Goal: Transaction & Acquisition: Obtain resource

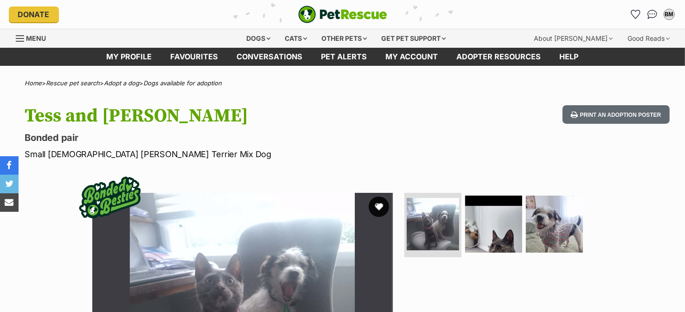
click at [379, 206] on button "favourite" at bounding box center [379, 207] width 20 height 20
click at [669, 12] on div "BM" at bounding box center [669, 14] width 12 height 12
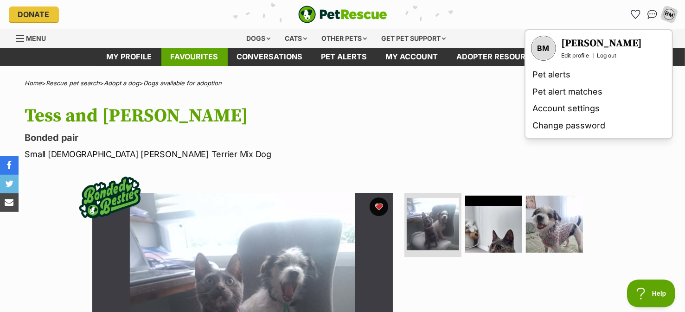
click at [206, 57] on link "Favourites" at bounding box center [194, 57] width 66 height 18
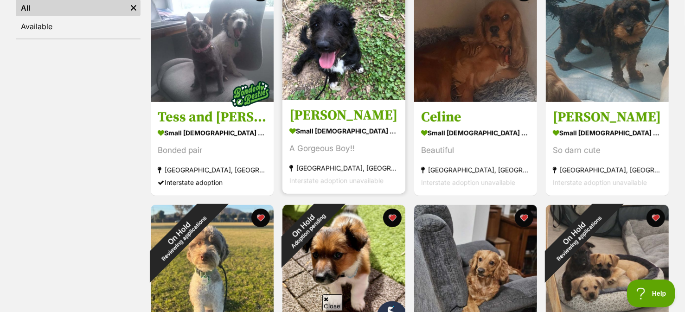
scroll to position [232, 0]
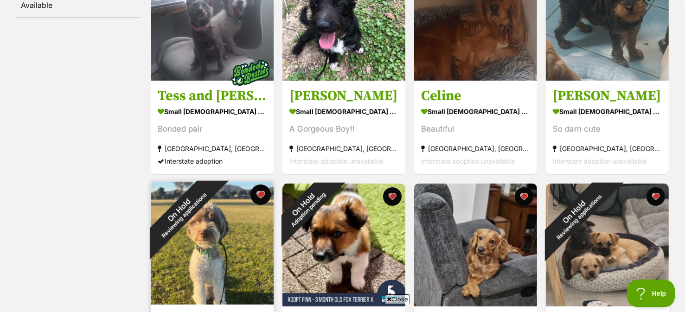
click at [261, 193] on button "favourite" at bounding box center [260, 195] width 20 height 20
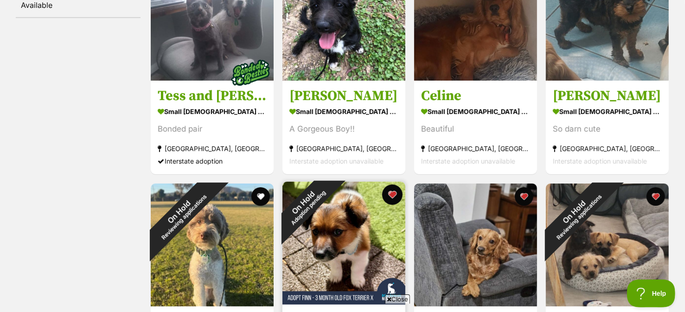
click at [391, 195] on button "favourite" at bounding box center [392, 195] width 20 height 20
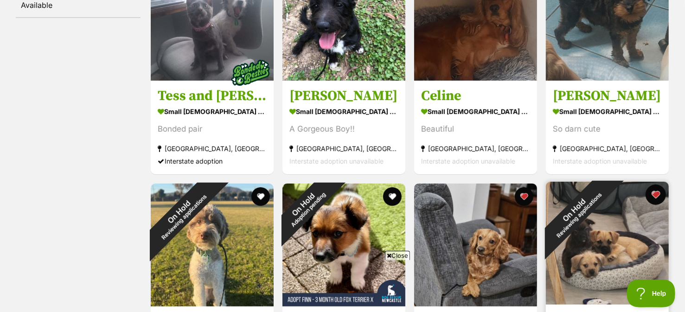
click at [657, 195] on button "favourite" at bounding box center [655, 195] width 20 height 20
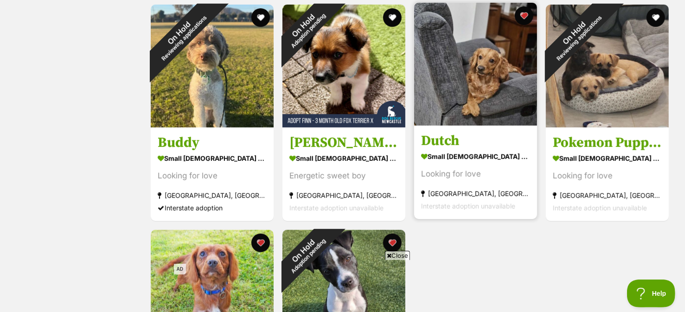
scroll to position [463, 0]
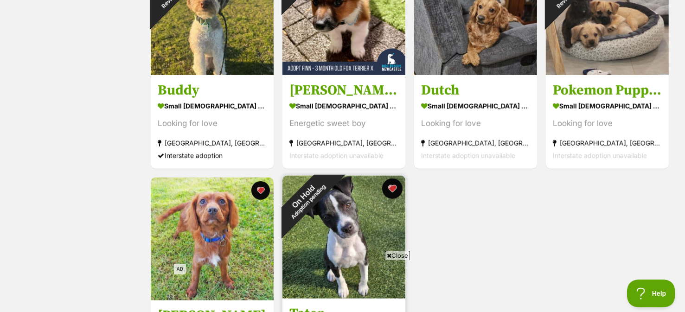
click at [394, 186] on button "favourite" at bounding box center [392, 188] width 20 height 20
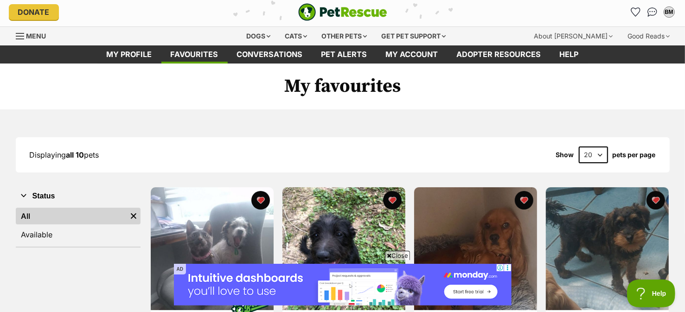
scroll to position [0, 0]
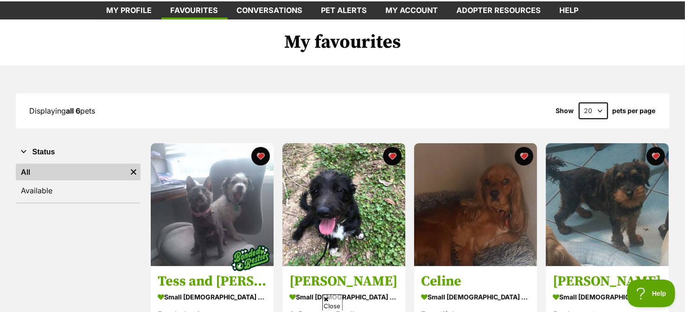
scroll to position [92, 0]
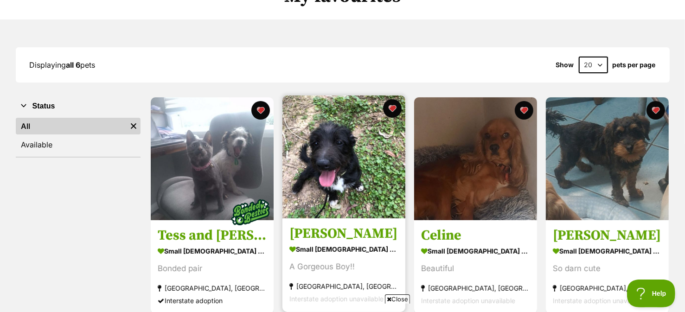
click at [377, 178] on img at bounding box center [343, 157] width 123 height 123
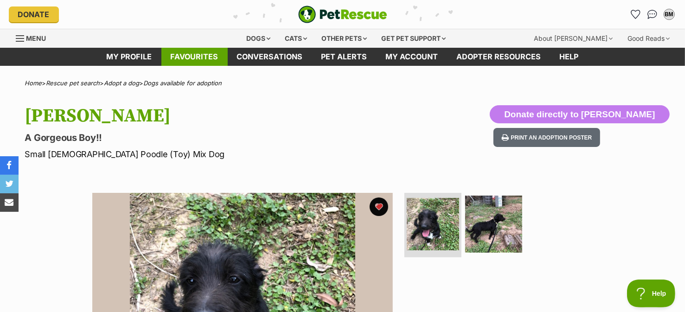
click at [203, 57] on link "Favourites" at bounding box center [194, 57] width 66 height 18
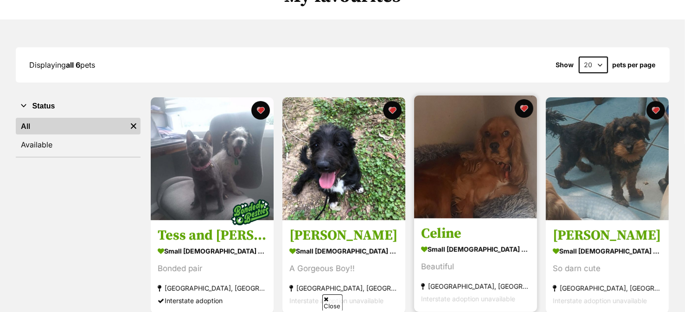
click at [477, 153] on img at bounding box center [475, 157] width 123 height 123
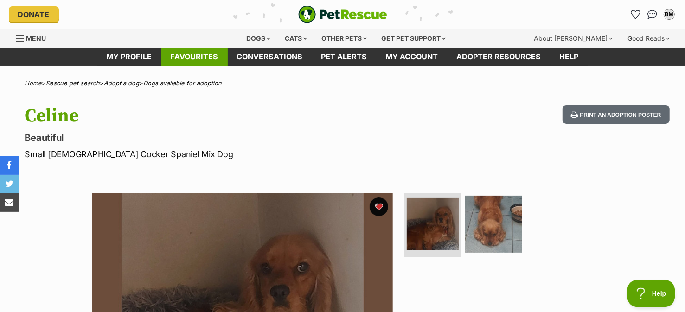
click at [211, 53] on link "Favourites" at bounding box center [194, 57] width 66 height 18
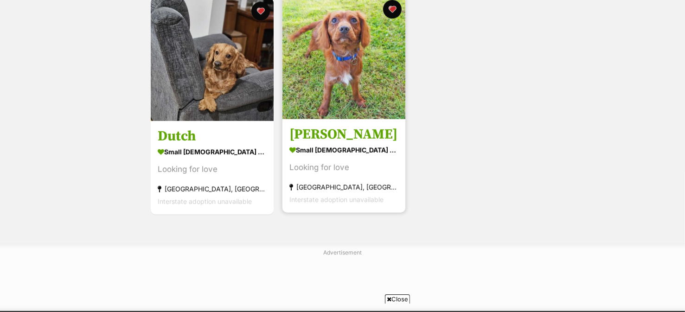
click at [341, 76] on img at bounding box center [343, 57] width 123 height 123
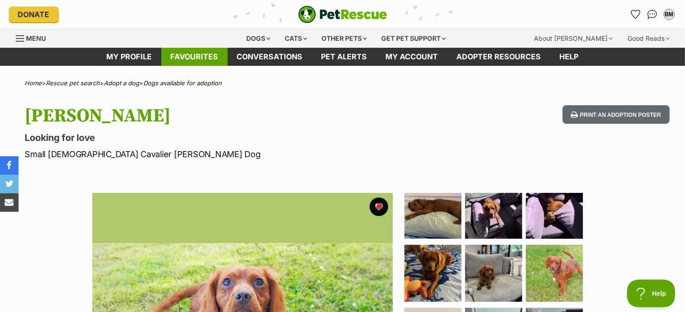
click at [201, 55] on link "Favourites" at bounding box center [194, 57] width 66 height 18
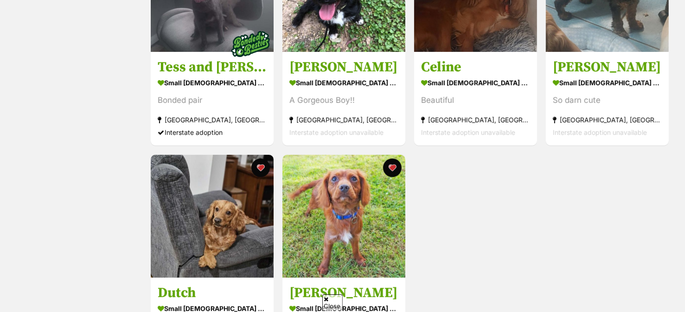
scroll to position [278, 0]
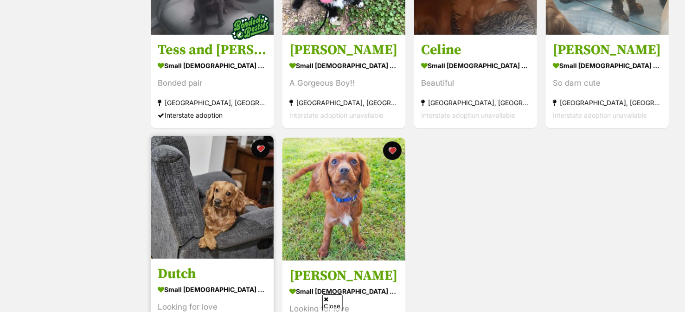
click at [208, 204] on img at bounding box center [212, 197] width 123 height 123
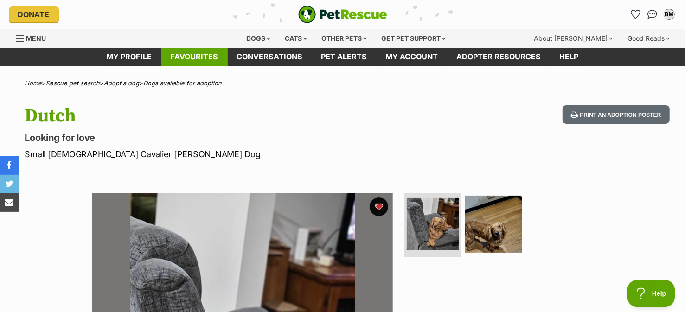
click at [197, 57] on link "Favourites" at bounding box center [194, 57] width 66 height 18
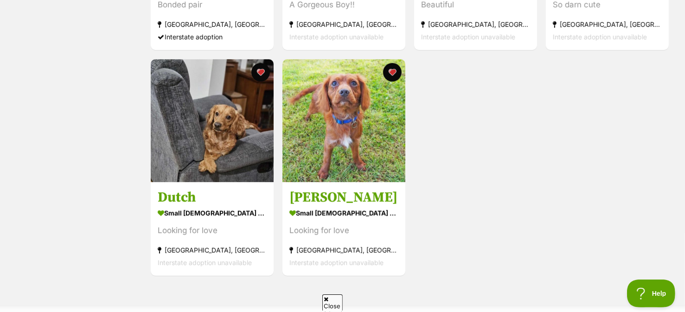
scroll to position [371, 0]
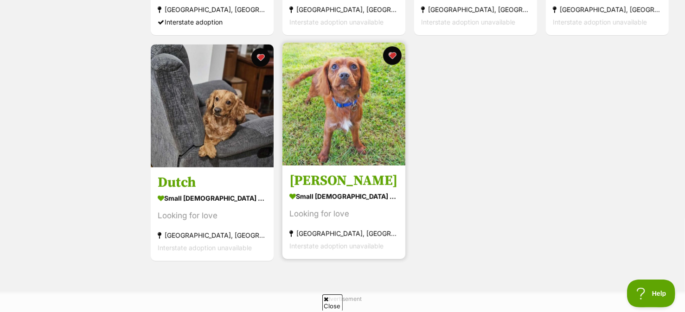
click at [351, 113] on img at bounding box center [343, 104] width 123 height 123
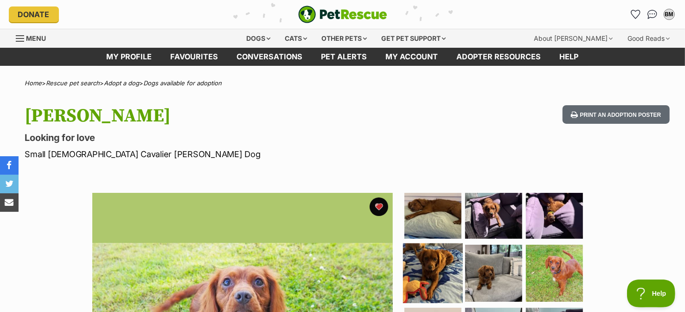
click at [426, 255] on img at bounding box center [433, 273] width 60 height 60
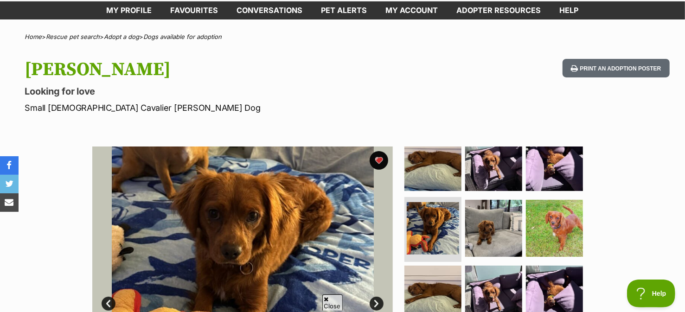
scroll to position [139, 0]
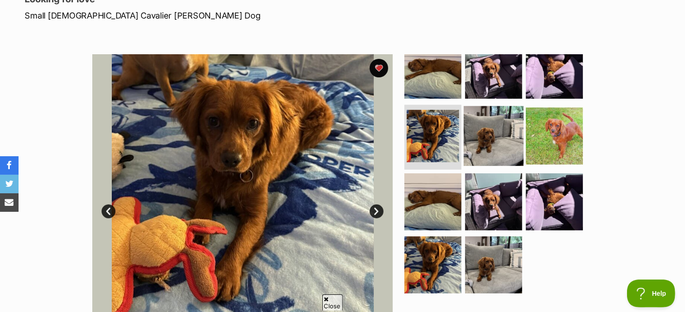
click at [491, 137] on img at bounding box center [494, 136] width 60 height 60
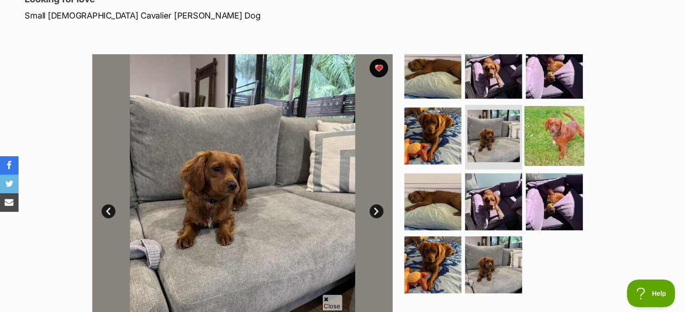
click at [556, 134] on img at bounding box center [554, 136] width 60 height 60
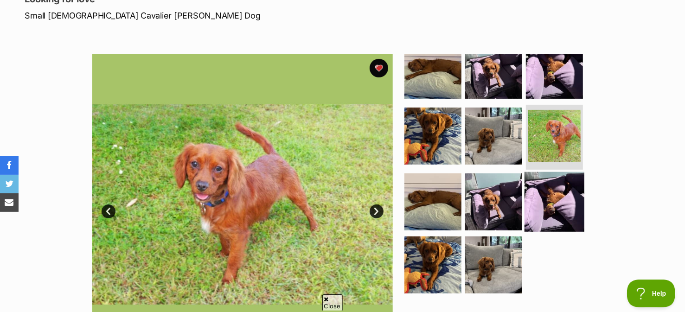
click at [542, 193] on img at bounding box center [554, 202] width 60 height 60
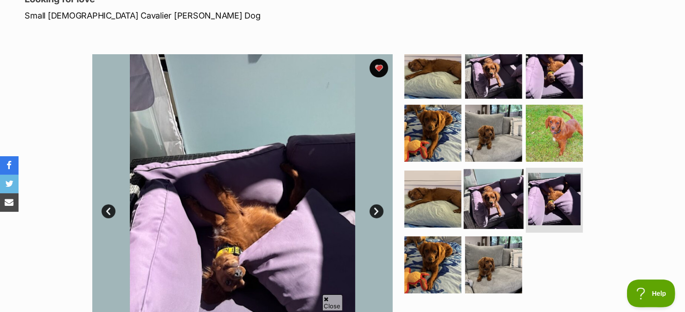
click at [489, 193] on img at bounding box center [494, 199] width 60 height 60
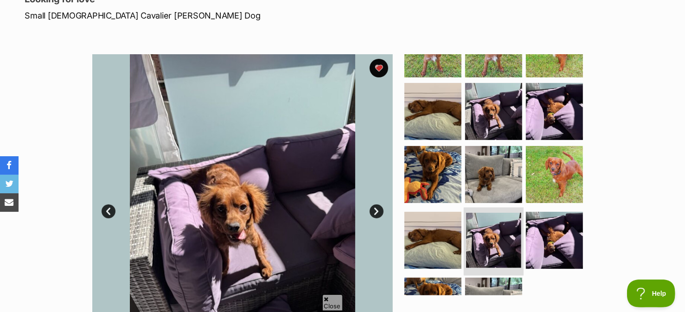
scroll to position [0, 0]
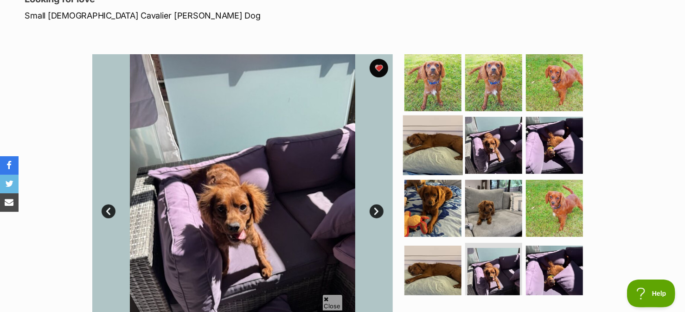
click at [447, 140] on img at bounding box center [433, 145] width 60 height 60
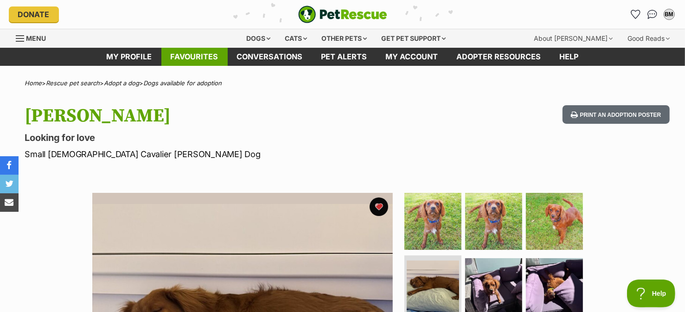
click at [214, 57] on link "Favourites" at bounding box center [194, 57] width 66 height 18
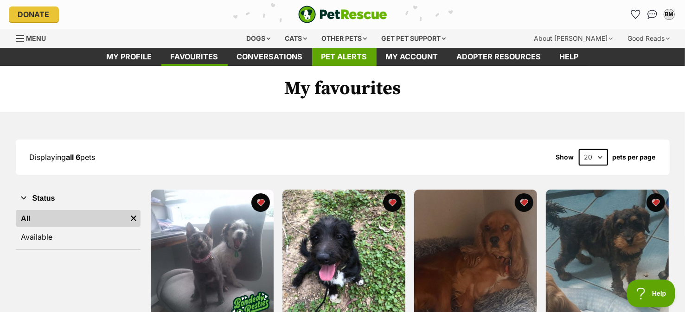
click at [355, 57] on link "Pet alerts" at bounding box center [344, 57] width 64 height 18
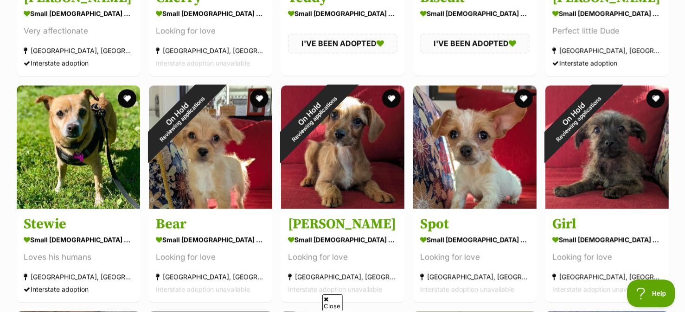
scroll to position [1251, 0]
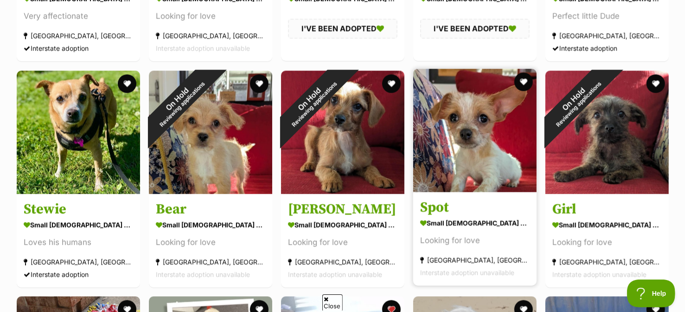
click at [476, 158] on img at bounding box center [474, 130] width 123 height 123
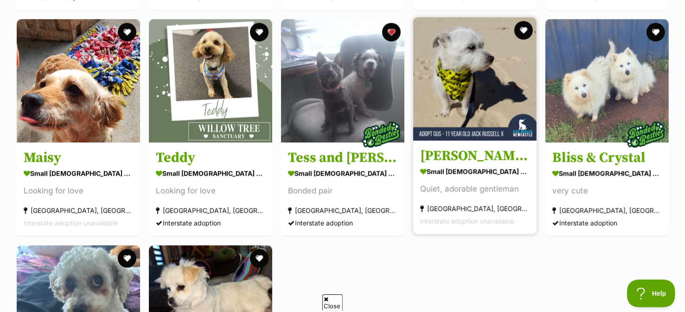
scroll to position [1530, 0]
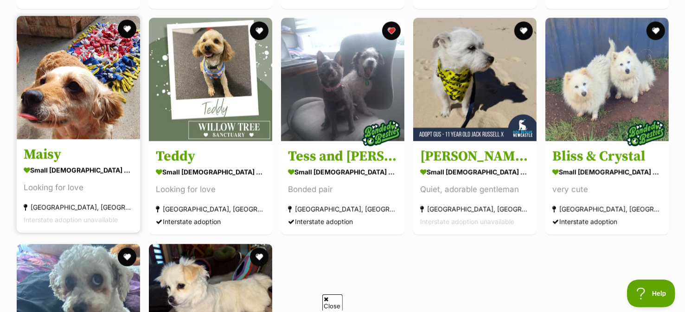
click at [90, 101] on img at bounding box center [78, 77] width 123 height 123
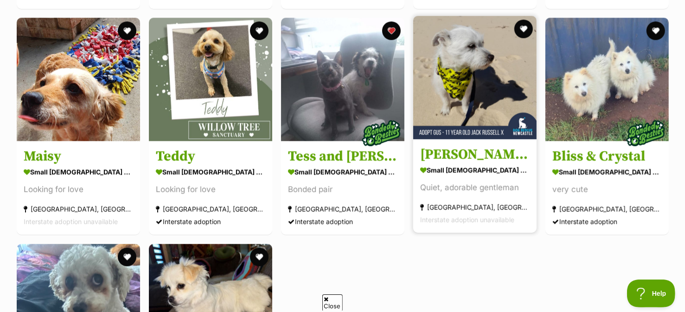
click at [475, 110] on img at bounding box center [474, 77] width 123 height 123
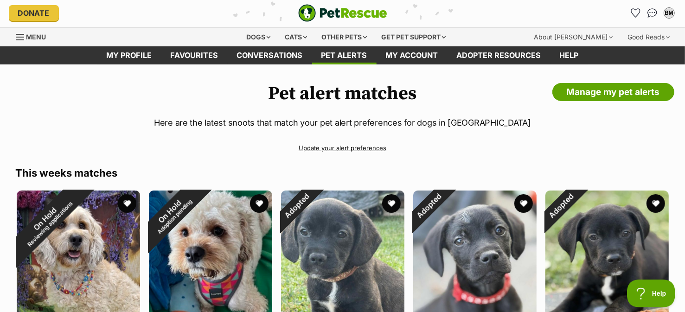
scroll to position [0, 0]
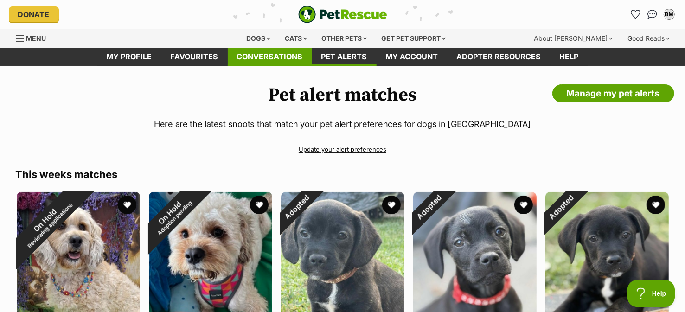
click at [261, 57] on link "Conversations" at bounding box center [270, 57] width 84 height 18
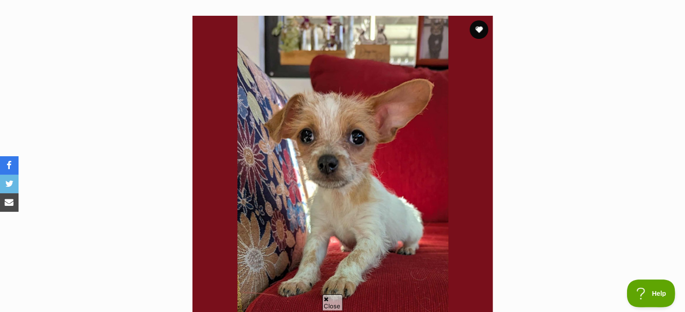
scroll to position [92, 0]
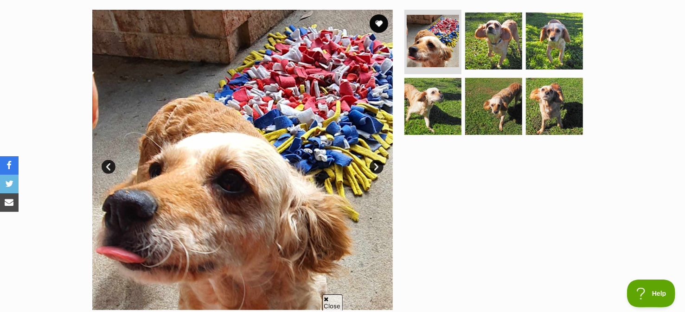
scroll to position [185, 0]
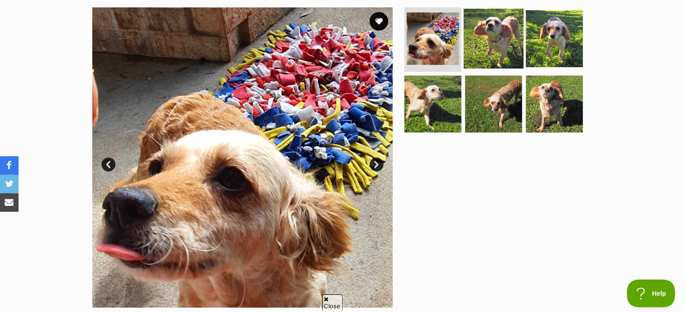
click at [499, 35] on img at bounding box center [494, 38] width 60 height 60
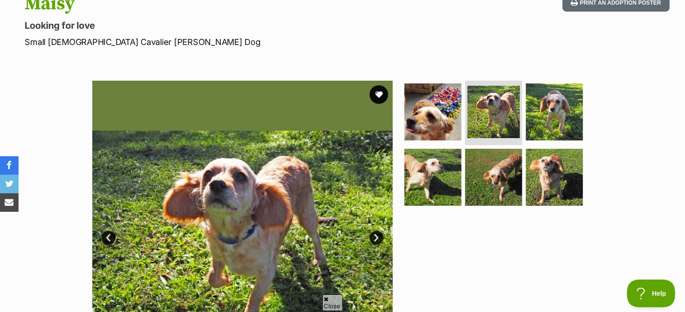
scroll to position [0, 0]
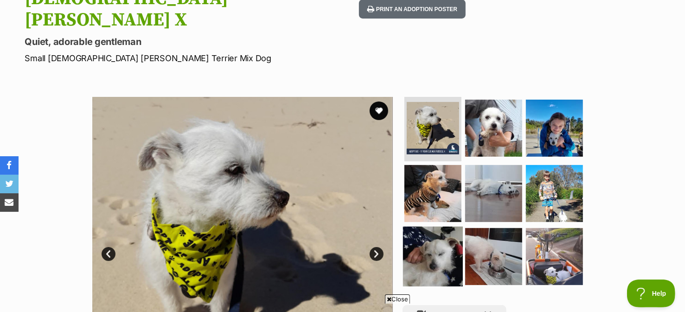
click at [426, 227] on img at bounding box center [433, 257] width 60 height 60
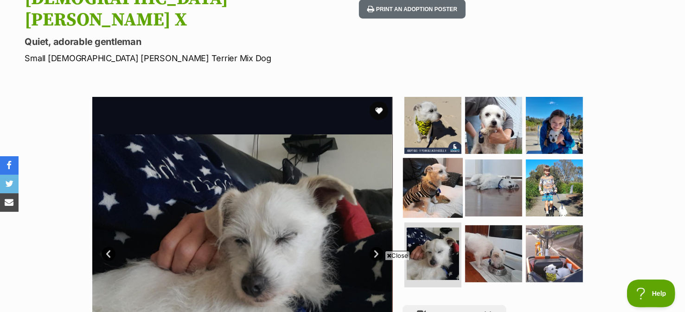
click at [434, 158] on img at bounding box center [433, 188] width 60 height 60
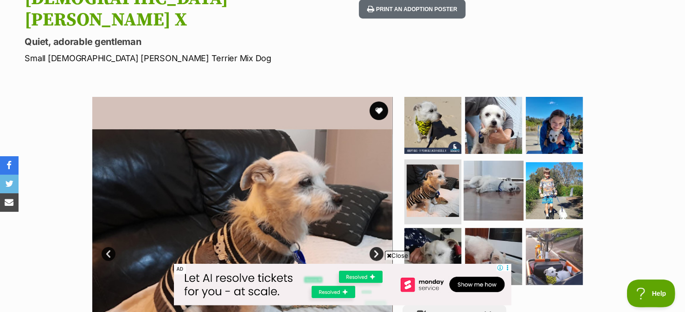
click at [488, 161] on img at bounding box center [494, 191] width 60 height 60
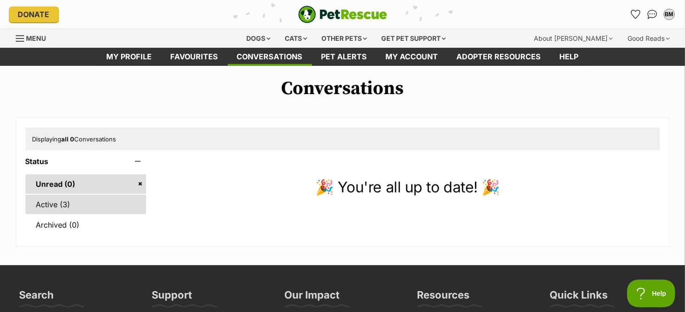
click at [44, 202] on link "Active (3)" at bounding box center [85, 204] width 121 height 19
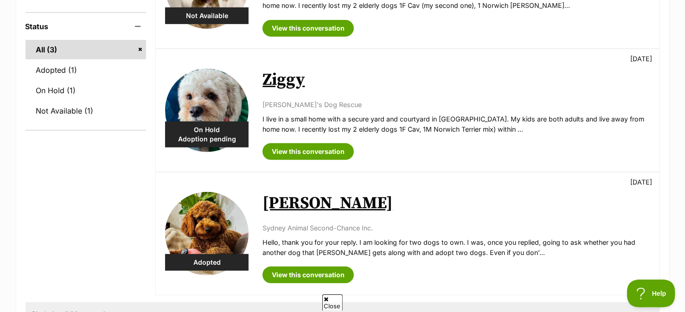
scroll to position [139, 0]
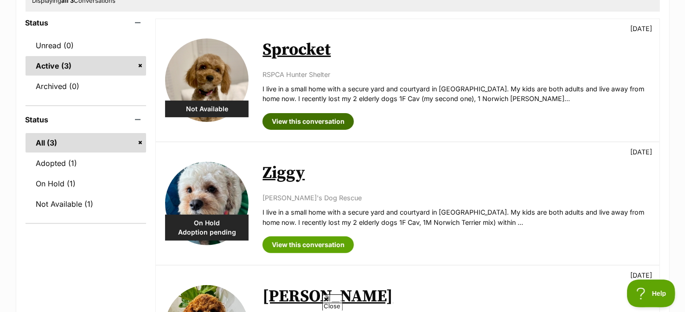
click at [300, 116] on link "View this conversation" at bounding box center [307, 121] width 91 height 17
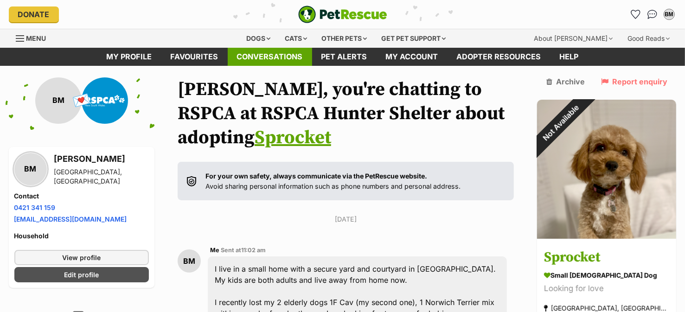
click at [278, 58] on link "Conversations" at bounding box center [270, 57] width 84 height 18
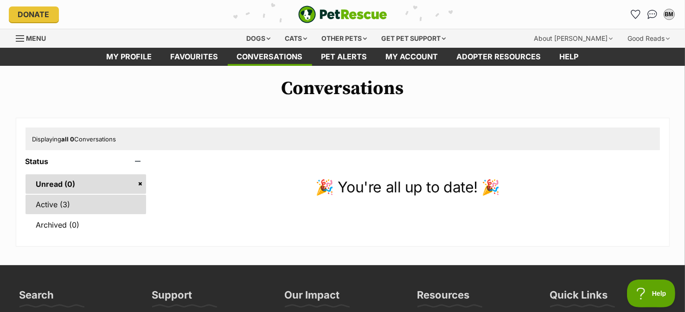
click at [48, 203] on link "Active (3)" at bounding box center [85, 204] width 121 height 19
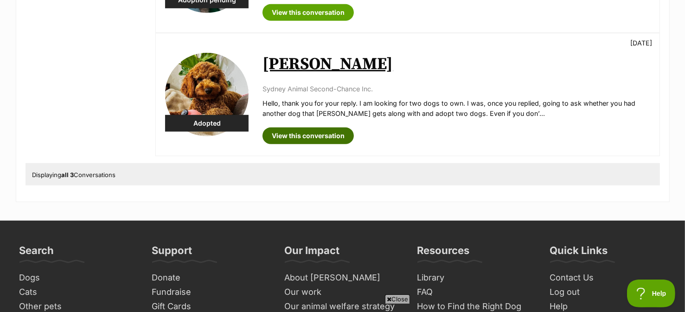
click at [301, 134] on link "View this conversation" at bounding box center [307, 135] width 91 height 17
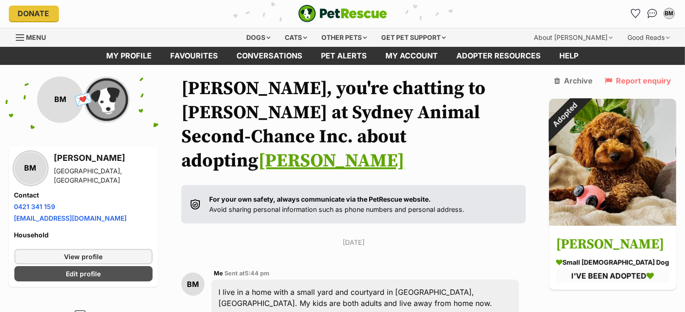
scroll to position [46, 0]
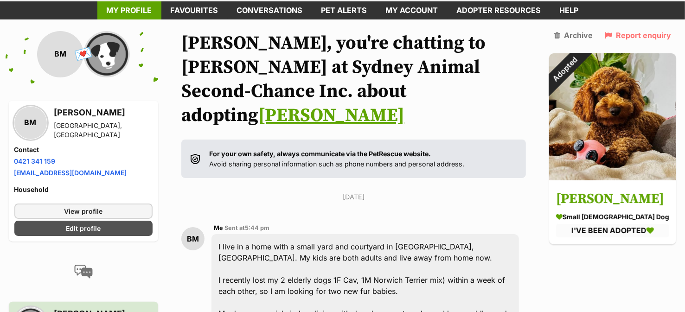
click at [145, 10] on link "My profile" at bounding box center [129, 10] width 64 height 18
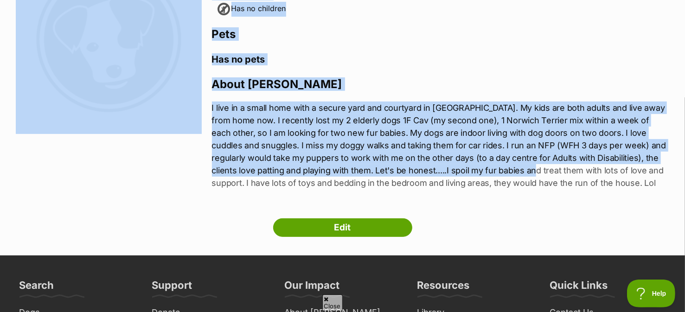
drag, startPoint x: 211, startPoint y: 104, endPoint x: 480, endPoint y: 176, distance: 278.2
click at [480, 176] on section "Next Prev 1 Buffy McDonald Wattle Grove, New South Wales Household Has no child…" at bounding box center [343, 73] width 654 height 255
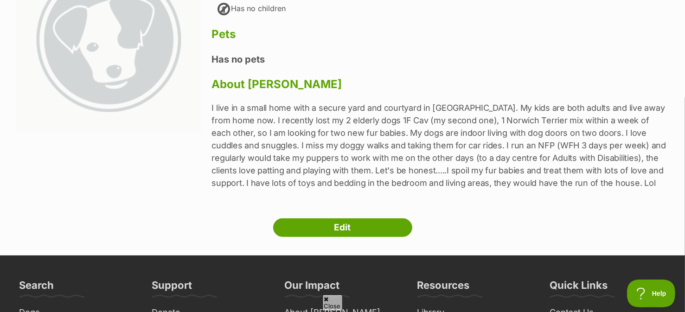
click at [549, 186] on p "I live in a small home with a secure yard and courtyard in Sydney. My kids are …" at bounding box center [441, 146] width 458 height 88
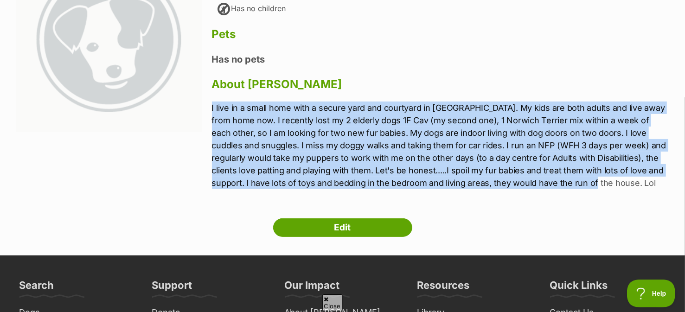
drag, startPoint x: 548, startPoint y: 182, endPoint x: 212, endPoint y: 107, distance: 345.0
click at [212, 107] on p "I live in a small home with a secure yard and courtyard in Sydney. My kids are …" at bounding box center [441, 146] width 458 height 88
copy p "I live in a small home with a secure yard and courtyard in Sydney. My kids are …"
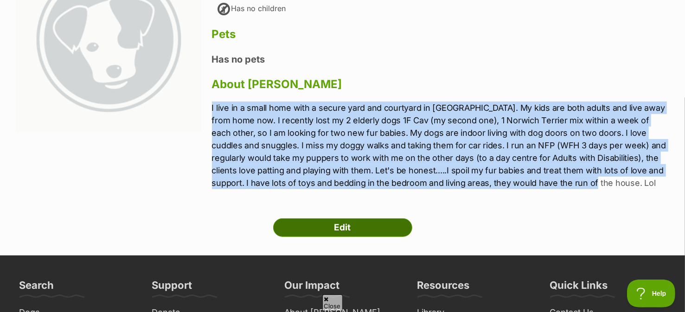
click at [332, 228] on link "Edit" at bounding box center [342, 227] width 139 height 19
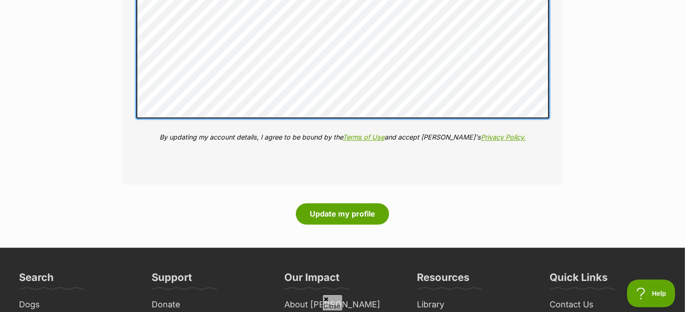
scroll to position [1205, 0]
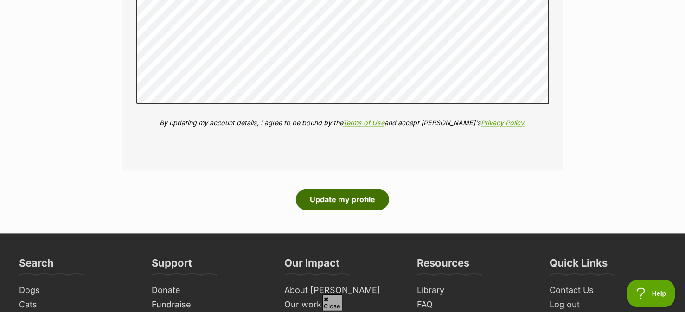
click at [336, 200] on button "Update my profile" at bounding box center [342, 199] width 93 height 21
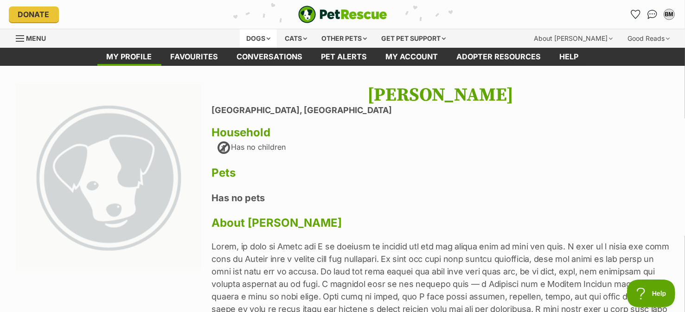
click at [255, 37] on div "Dogs" at bounding box center [258, 38] width 37 height 19
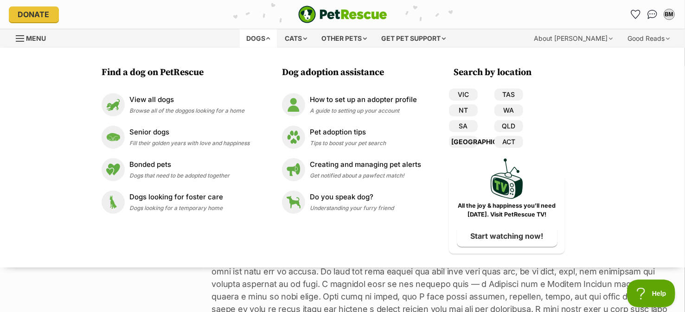
click at [467, 141] on link "[GEOGRAPHIC_DATA]" at bounding box center [463, 142] width 29 height 12
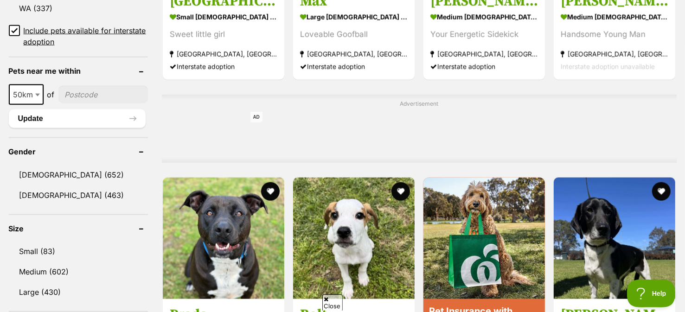
scroll to position [695, 0]
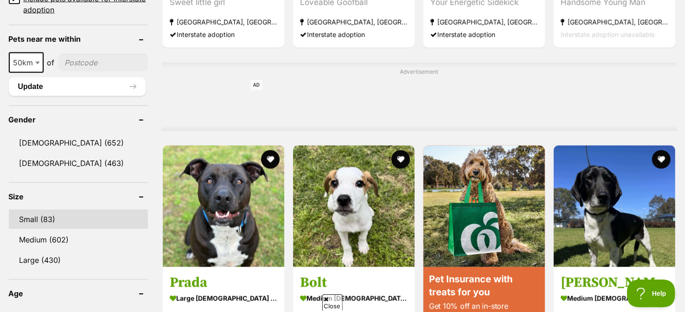
click at [36, 212] on link "Small (83)" at bounding box center [78, 219] width 139 height 19
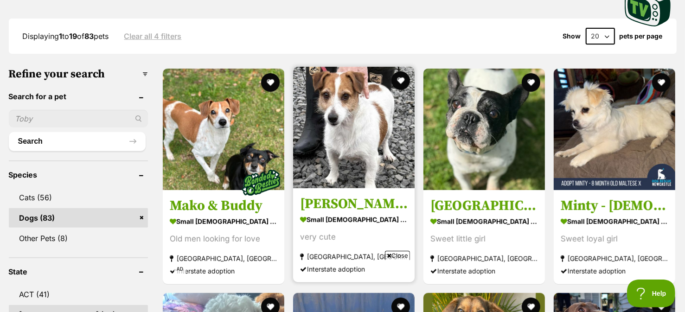
click at [341, 153] on img at bounding box center [353, 127] width 121 height 121
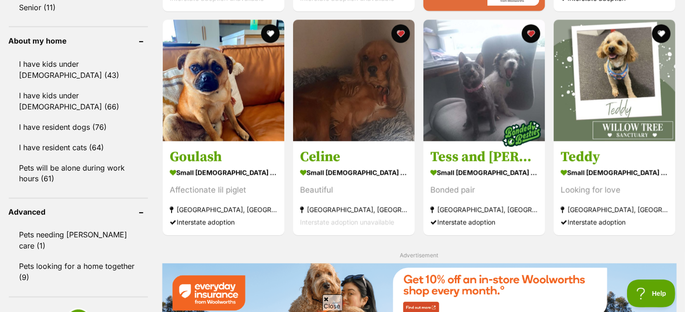
scroll to position [1022, 0]
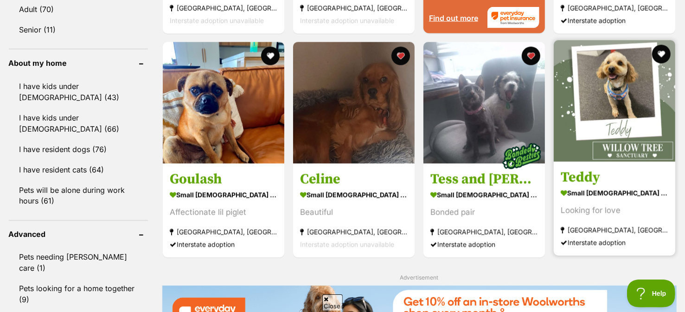
click at [618, 93] on img at bounding box center [614, 100] width 121 height 121
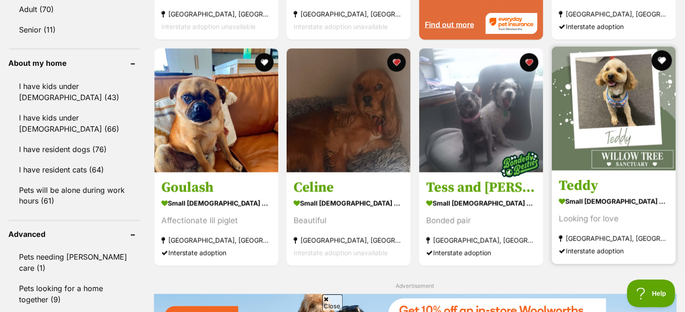
click at [663, 56] on button "favourite" at bounding box center [661, 61] width 20 height 20
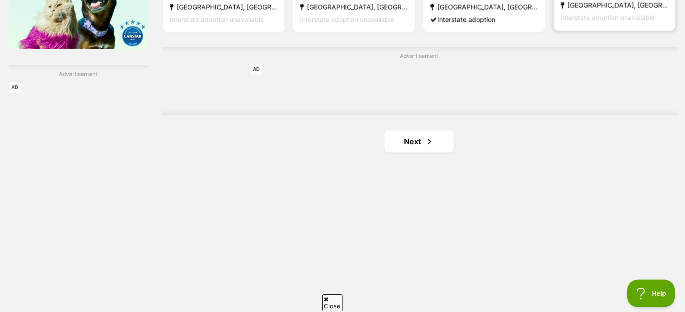
scroll to position [1626, 0]
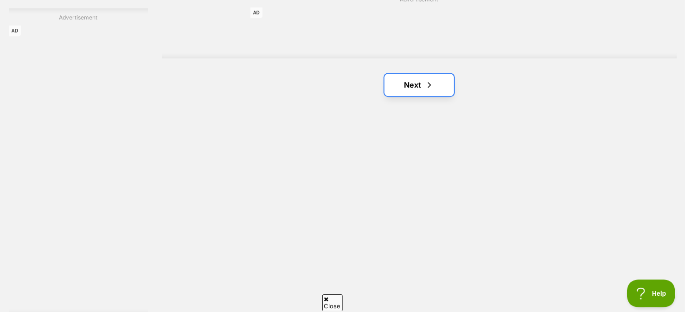
click at [413, 85] on link "Next" at bounding box center [419, 85] width 70 height 22
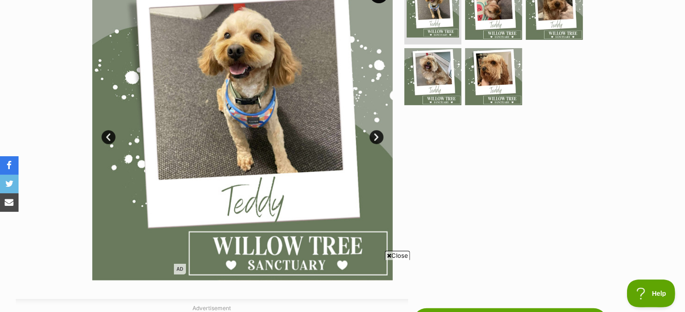
scroll to position [185, 0]
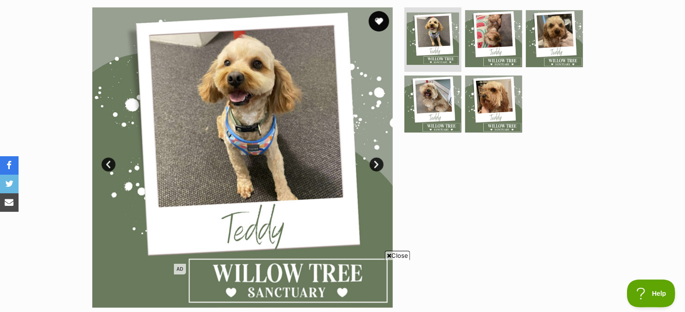
click at [381, 19] on button "favourite" at bounding box center [379, 21] width 20 height 20
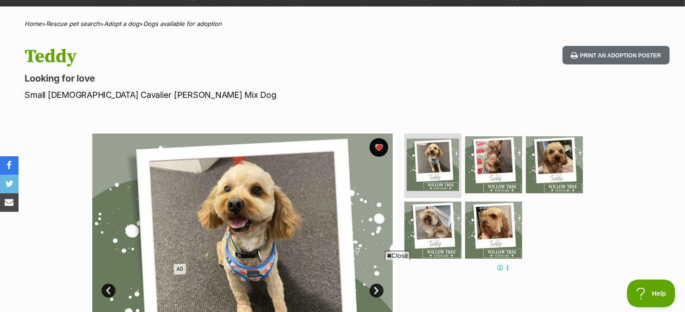
scroll to position [0, 0]
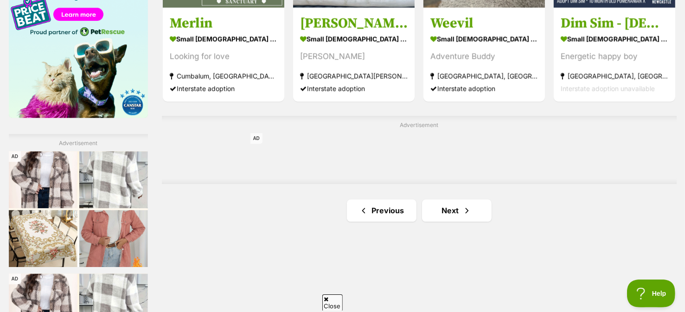
scroll to position [1530, 0]
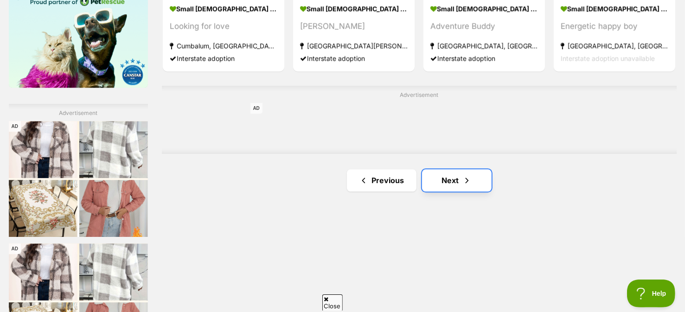
click at [455, 182] on link "Next" at bounding box center [457, 180] width 70 height 22
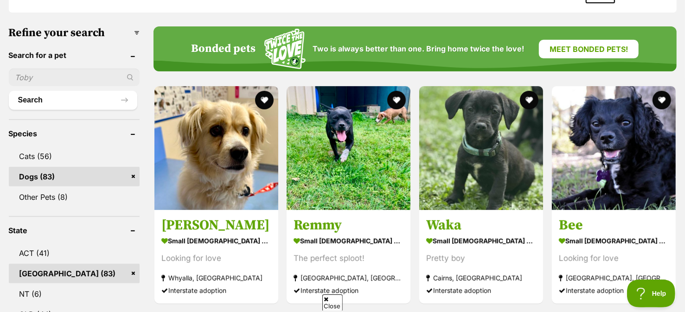
scroll to position [278, 0]
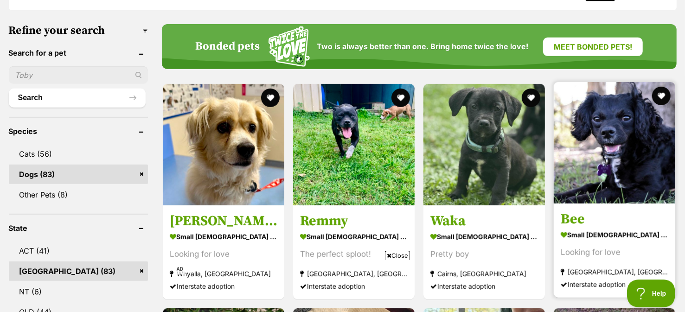
click at [609, 164] on img at bounding box center [614, 142] width 121 height 121
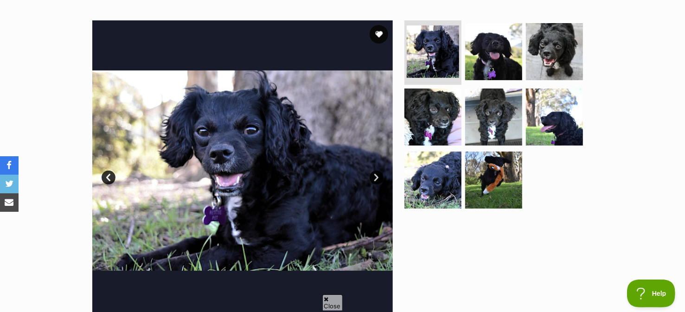
scroll to position [185, 0]
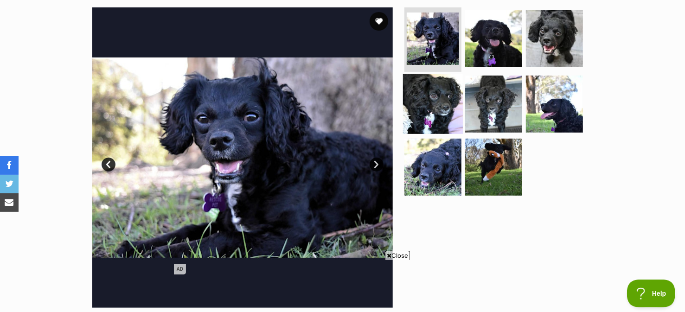
click at [433, 98] on img at bounding box center [433, 104] width 60 height 60
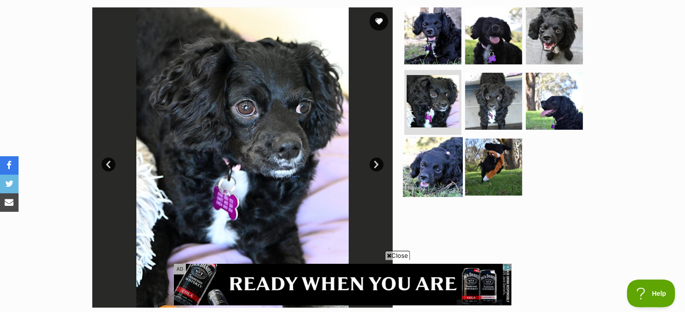
scroll to position [0, 0]
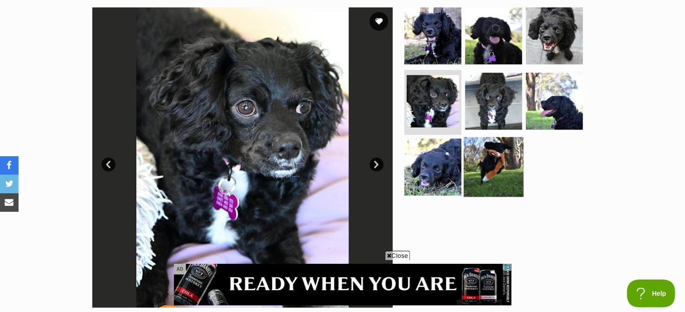
click at [488, 160] on img at bounding box center [494, 167] width 60 height 60
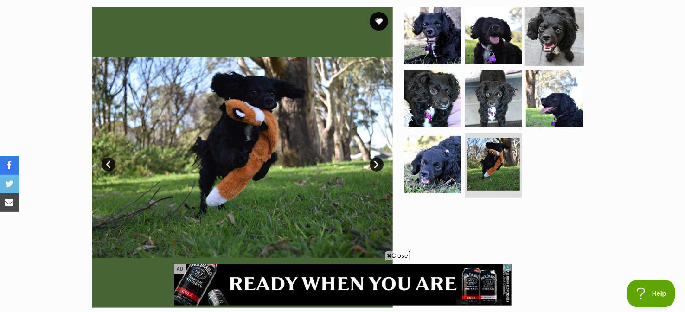
click at [557, 40] on img at bounding box center [554, 36] width 60 height 60
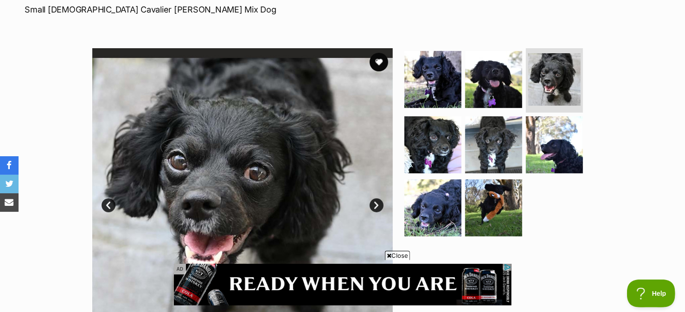
scroll to position [139, 0]
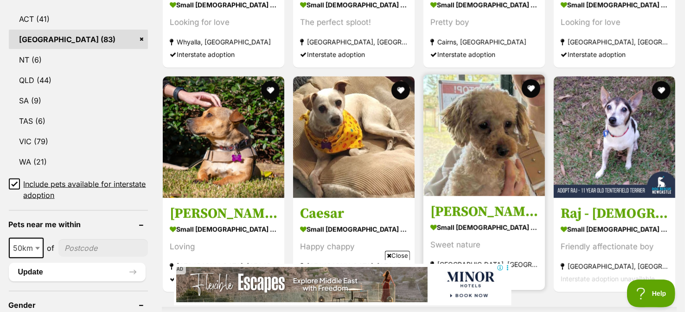
click at [476, 166] on img at bounding box center [483, 135] width 121 height 121
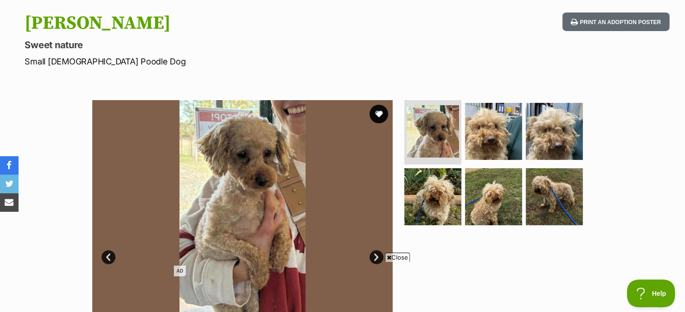
scroll to position [92, 0]
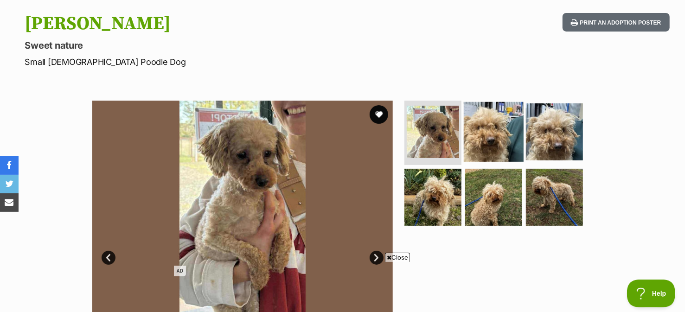
click at [485, 134] on img at bounding box center [494, 132] width 60 height 60
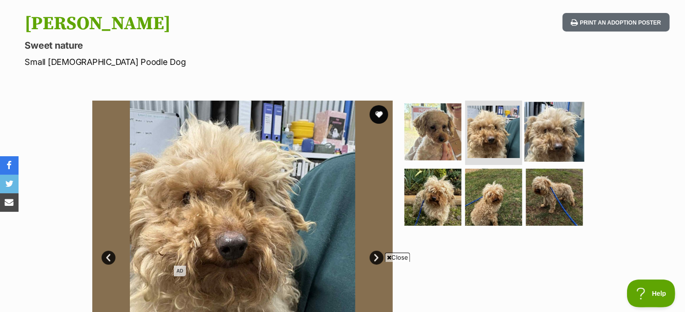
click at [562, 130] on img at bounding box center [554, 132] width 60 height 60
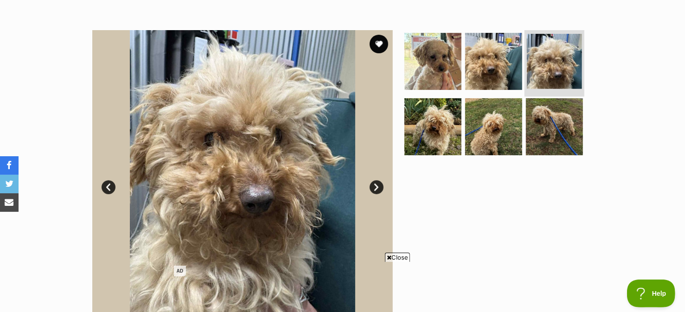
scroll to position [185, 0]
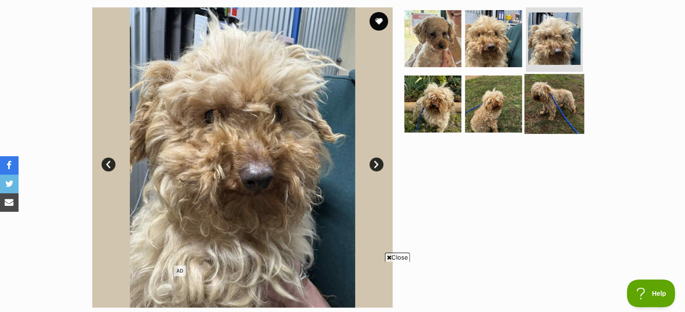
click at [548, 111] on img at bounding box center [554, 104] width 60 height 60
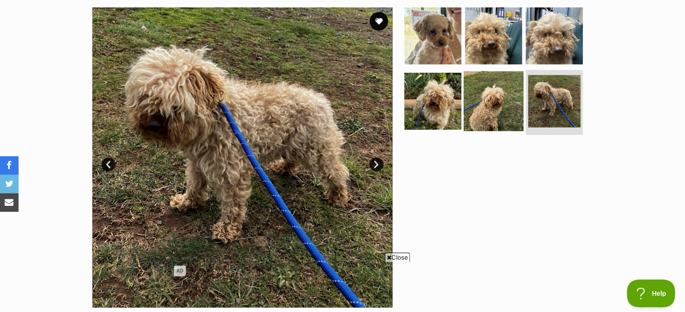
click at [493, 106] on img at bounding box center [494, 101] width 60 height 60
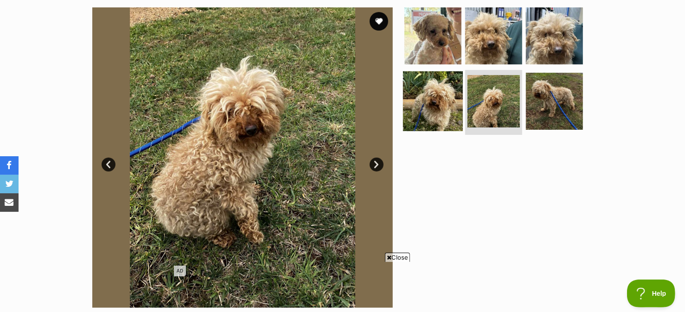
click at [435, 110] on img at bounding box center [433, 101] width 60 height 60
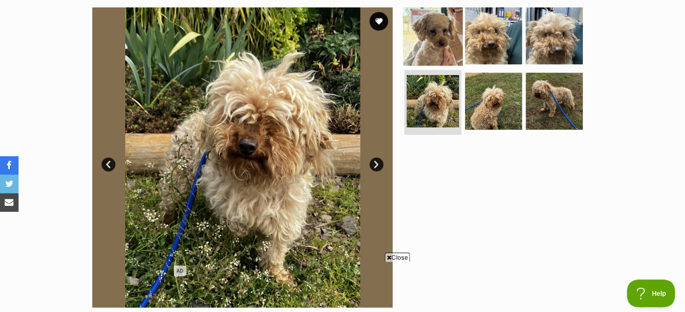
click at [439, 34] on img at bounding box center [433, 36] width 60 height 60
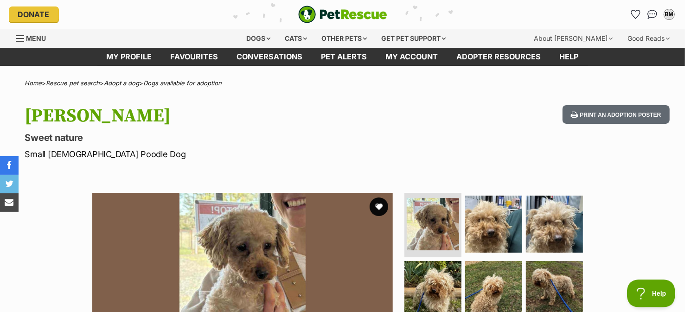
scroll to position [0, 0]
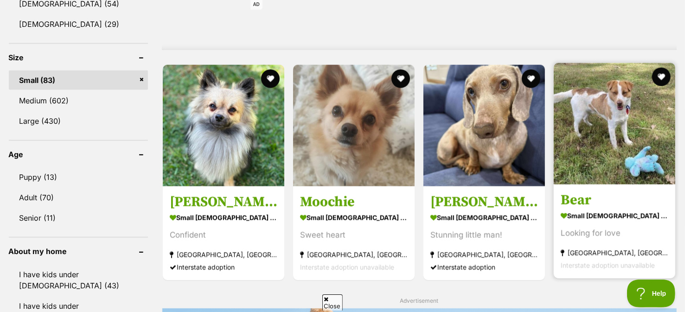
click at [581, 134] on img at bounding box center [614, 123] width 121 height 121
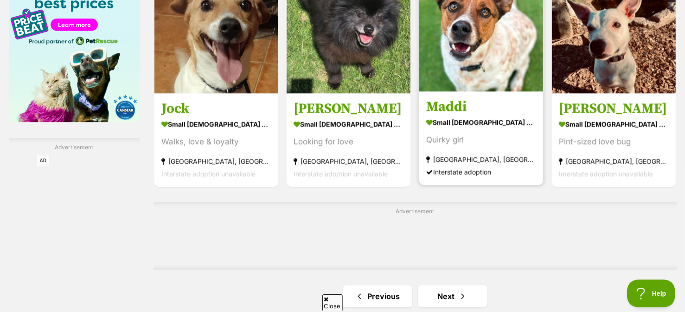
scroll to position [1479, 0]
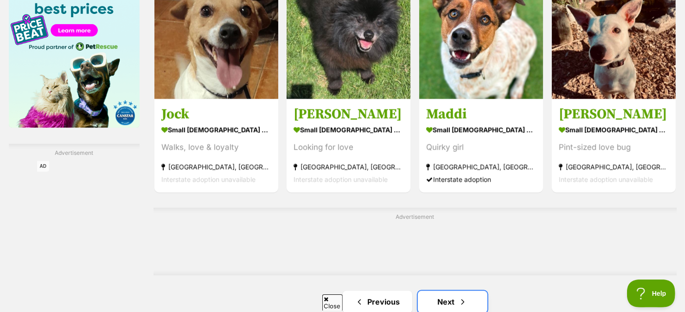
click at [447, 297] on link "Next" at bounding box center [453, 302] width 70 height 22
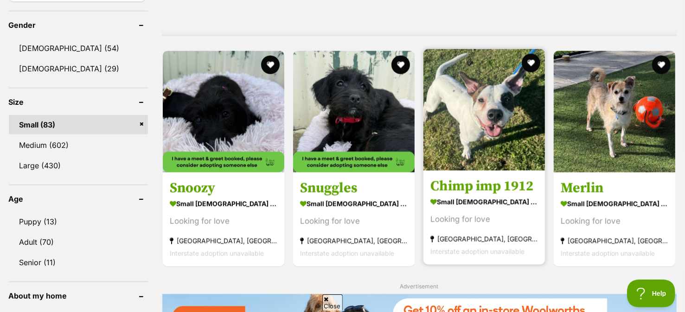
scroll to position [788, 0]
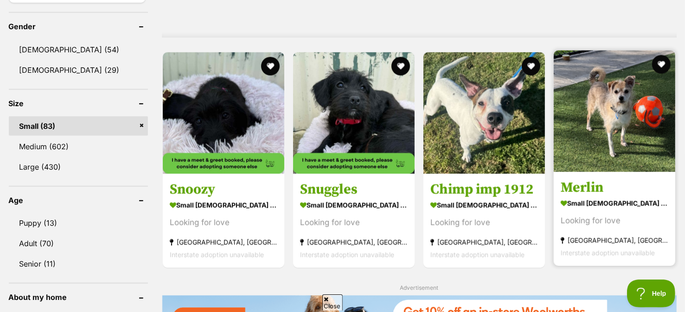
click at [577, 121] on img at bounding box center [614, 111] width 121 height 121
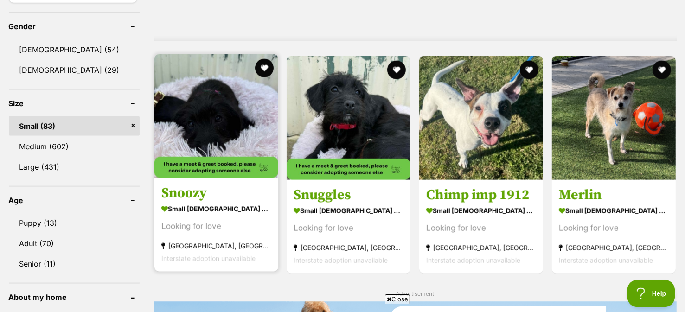
click at [207, 108] on img at bounding box center [216, 116] width 124 height 124
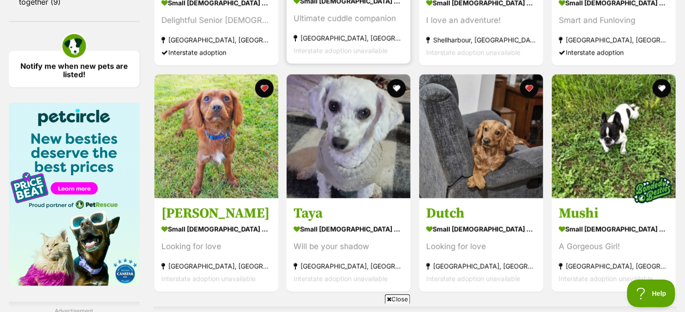
scroll to position [1345, 0]
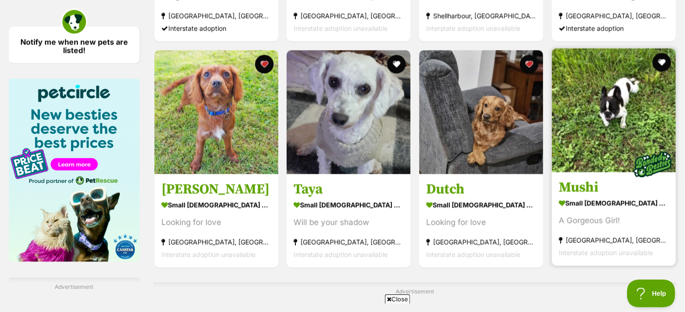
click at [598, 123] on img at bounding box center [614, 110] width 124 height 124
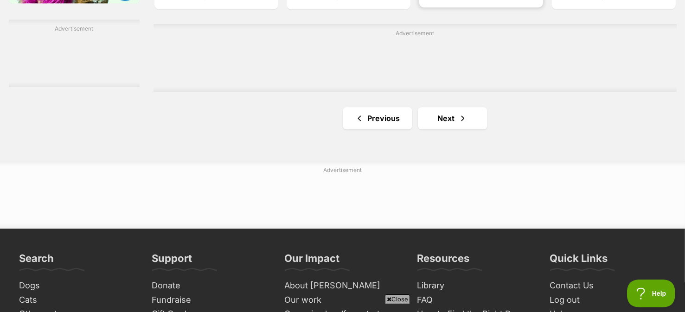
scroll to position [1623, 0]
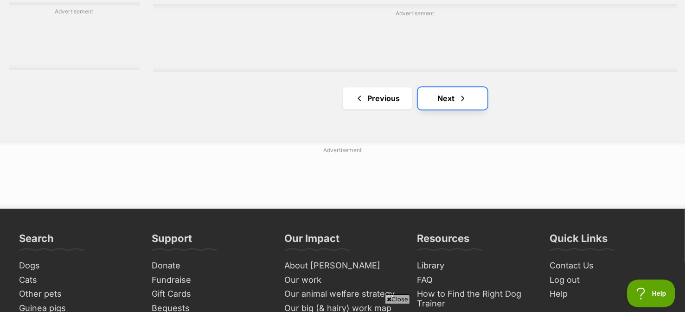
click at [439, 94] on link "Next" at bounding box center [453, 98] width 70 height 22
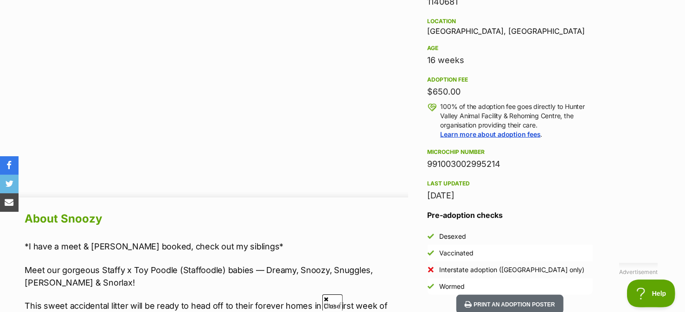
scroll to position [603, 0]
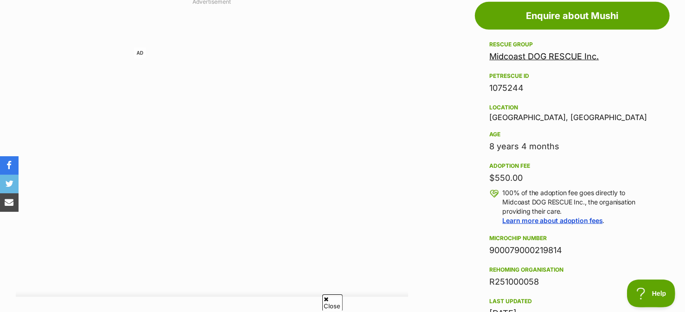
scroll to position [443, 0]
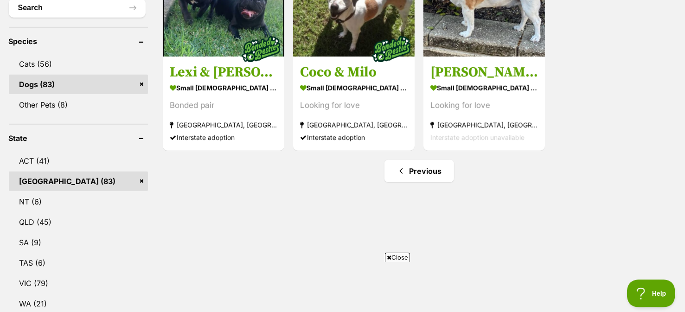
scroll to position [373, 0]
